Goal: Information Seeking & Learning: Learn about a topic

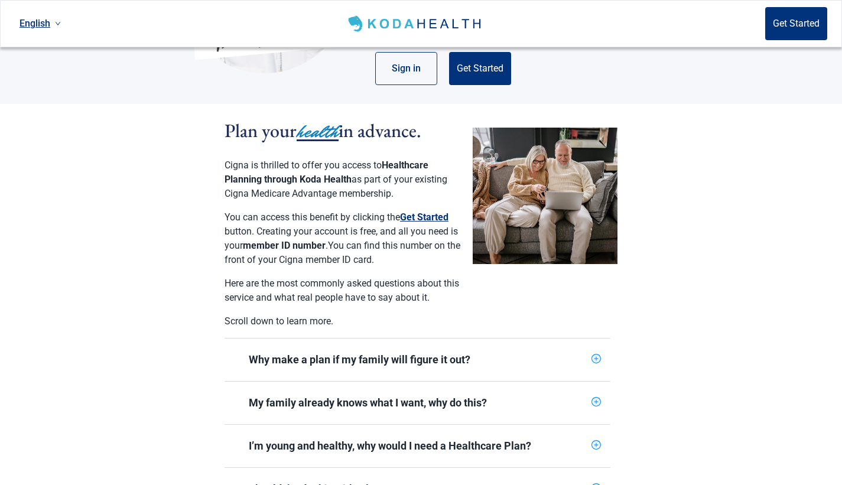
scroll to position [64, 0]
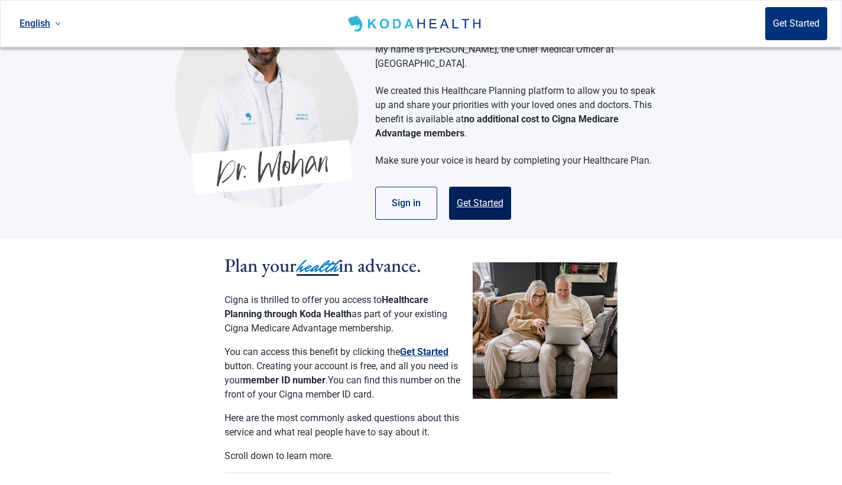
click at [468, 190] on button "Get Started" at bounding box center [480, 203] width 62 height 33
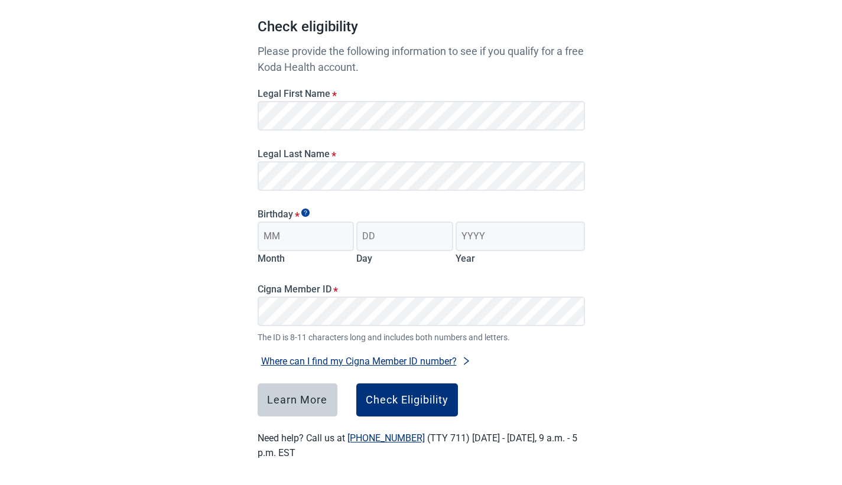
scroll to position [112, 0]
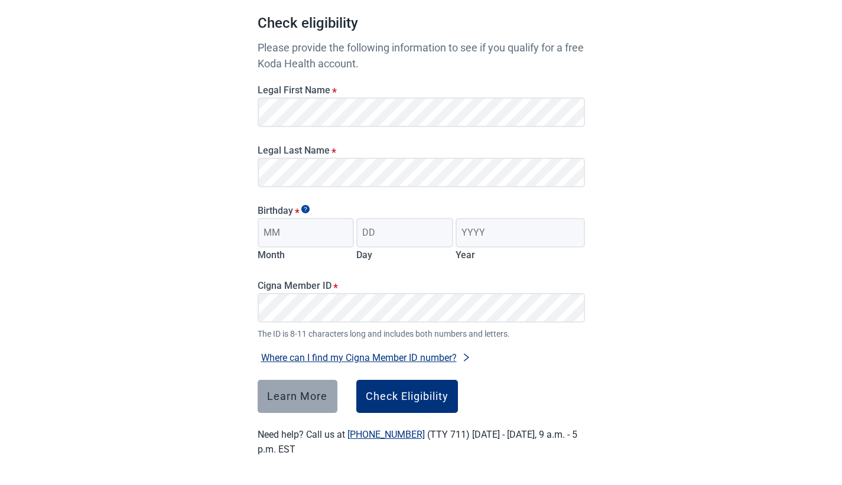
click at [286, 398] on div "Learn More" at bounding box center [297, 396] width 60 height 12
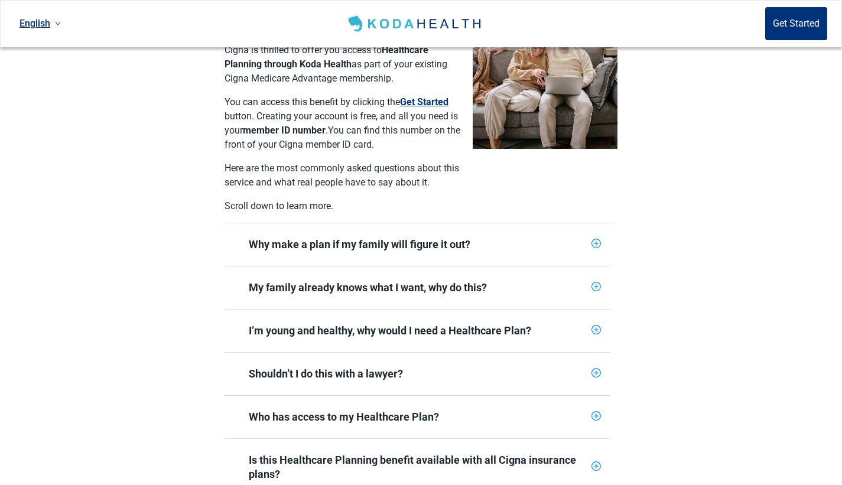
scroll to position [315, 0]
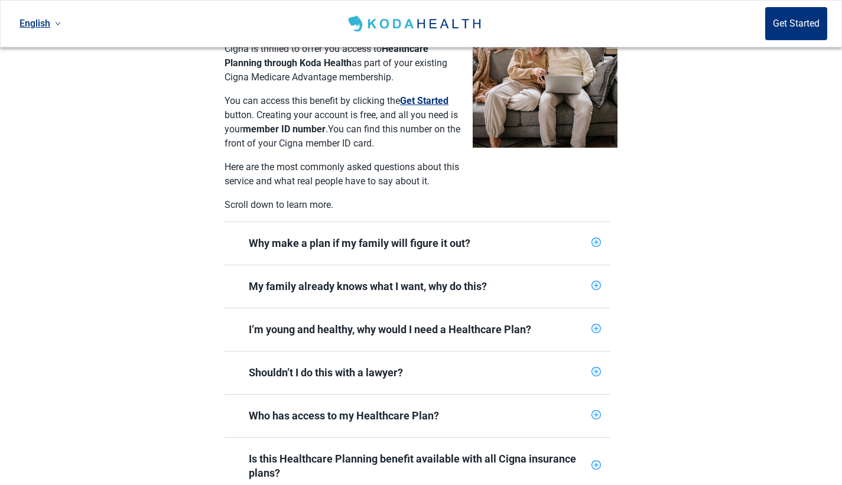
click at [593, 237] on icon "plus-circle" at bounding box center [595, 241] width 9 height 9
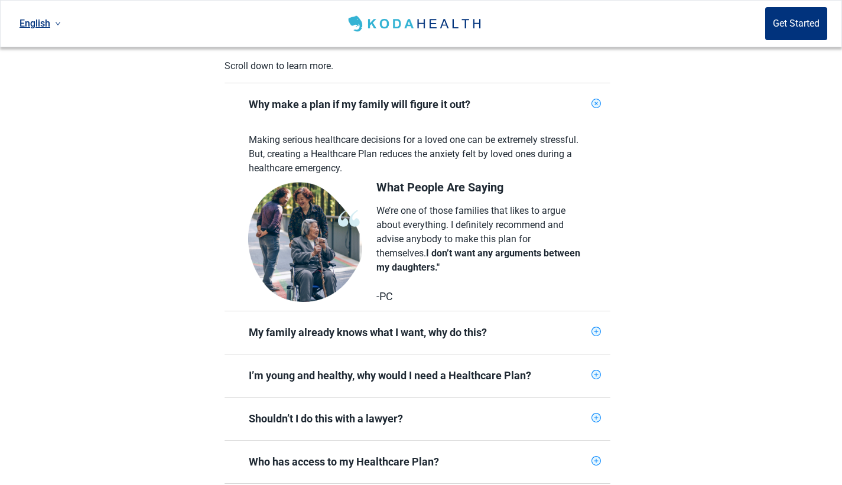
scroll to position [511, 0]
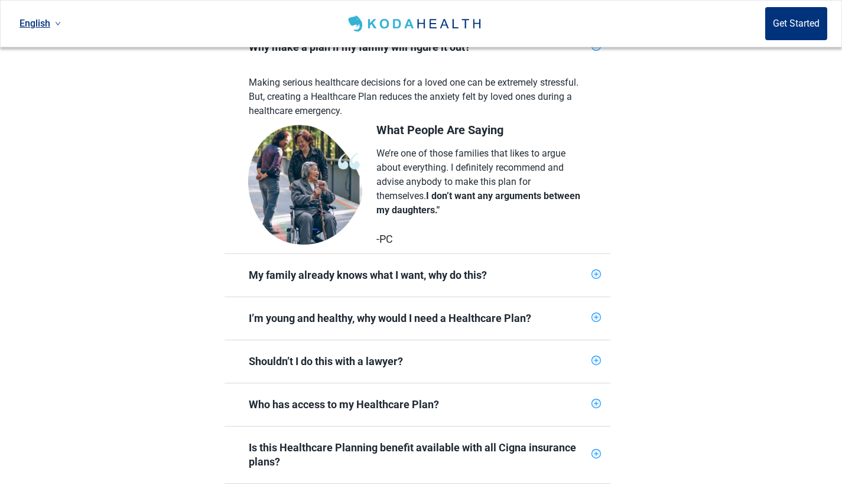
click at [593, 254] on div "My family already knows what I want, why do this?" at bounding box center [417, 275] width 386 height 43
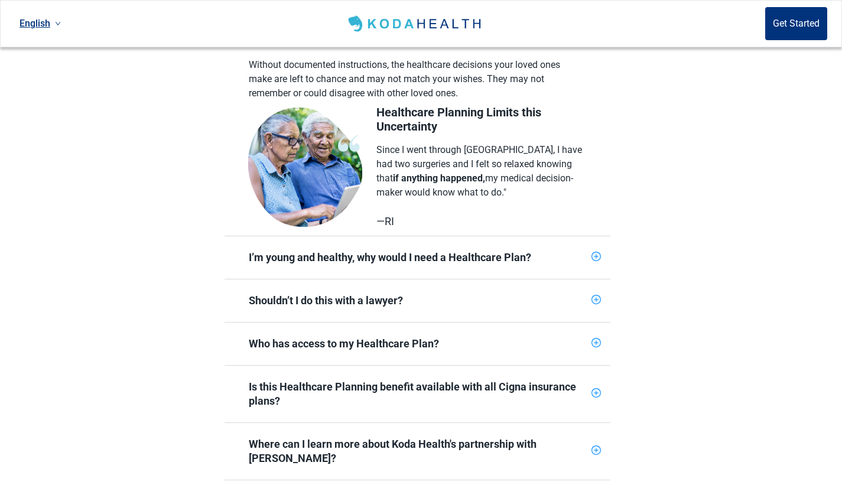
scroll to position [769, 0]
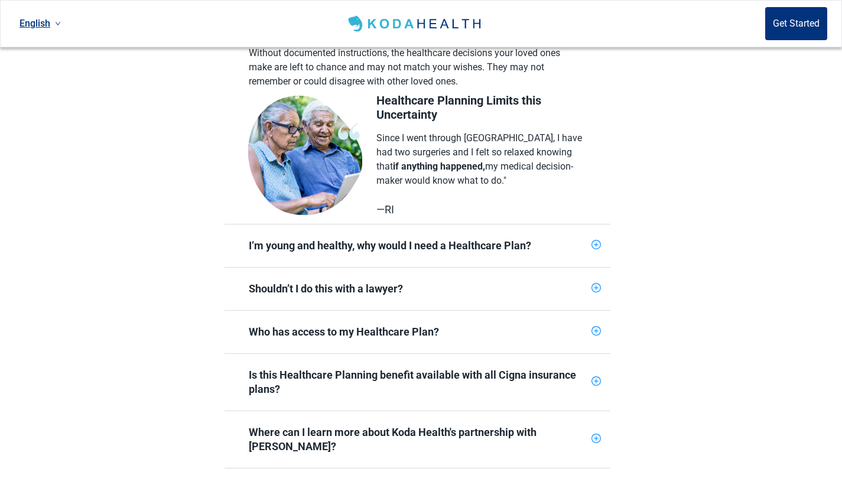
click at [600, 240] on icon "plus-circle" at bounding box center [595, 244] width 9 height 9
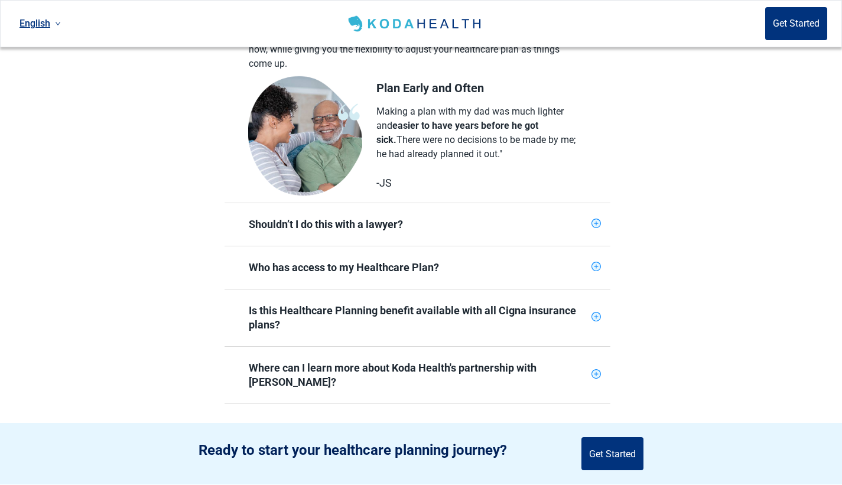
scroll to position [1020, 0]
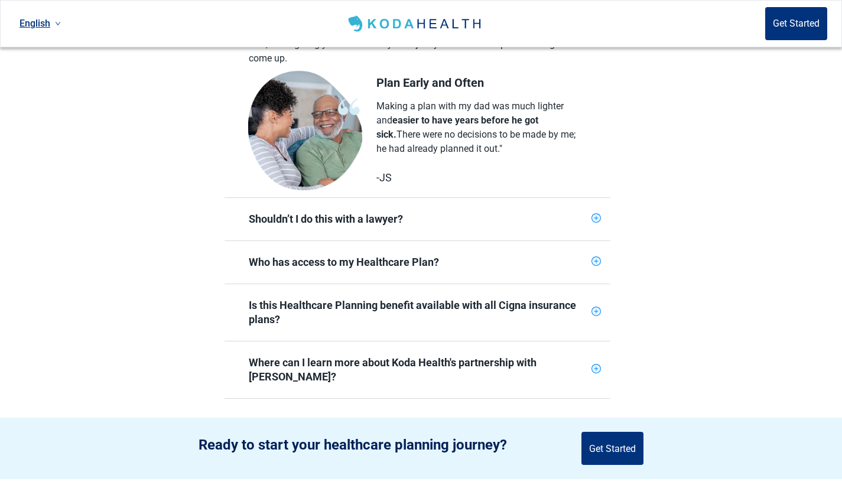
click at [597, 258] on icon "plus-circle" at bounding box center [596, 262] width 8 height 8
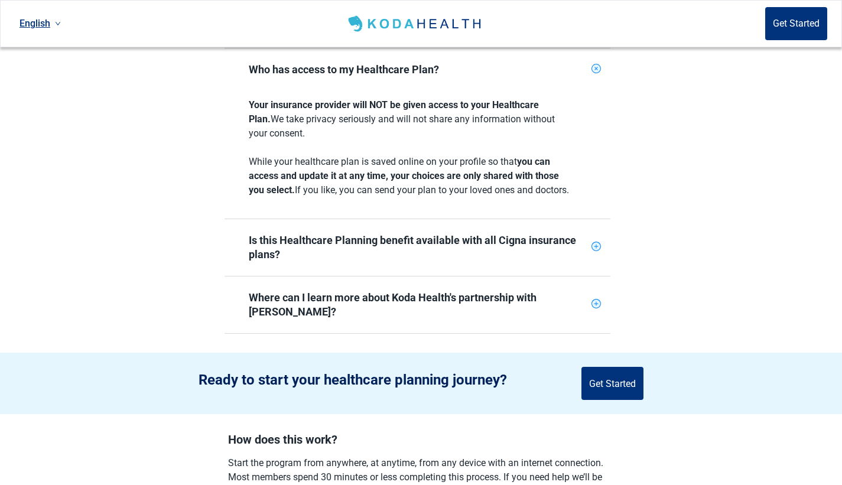
scroll to position [1220, 0]
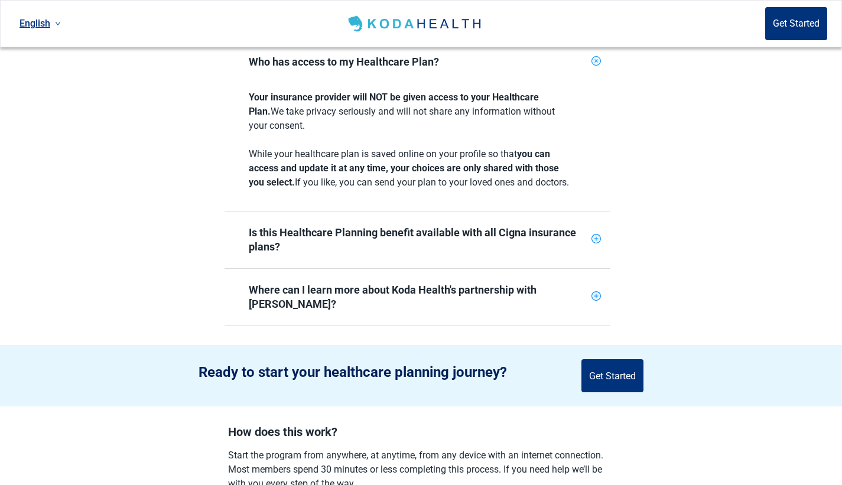
click at [593, 237] on icon "plus-circle" at bounding box center [596, 239] width 8 height 8
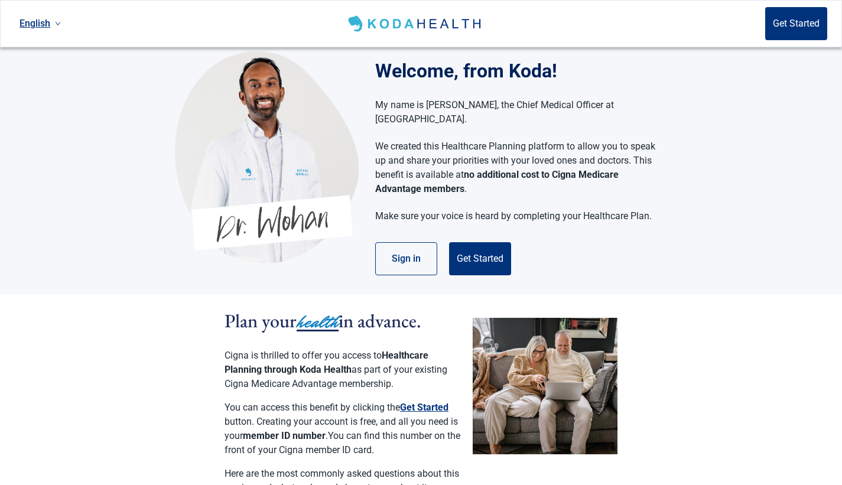
scroll to position [0, 0]
